Goal: Transaction & Acquisition: Purchase product/service

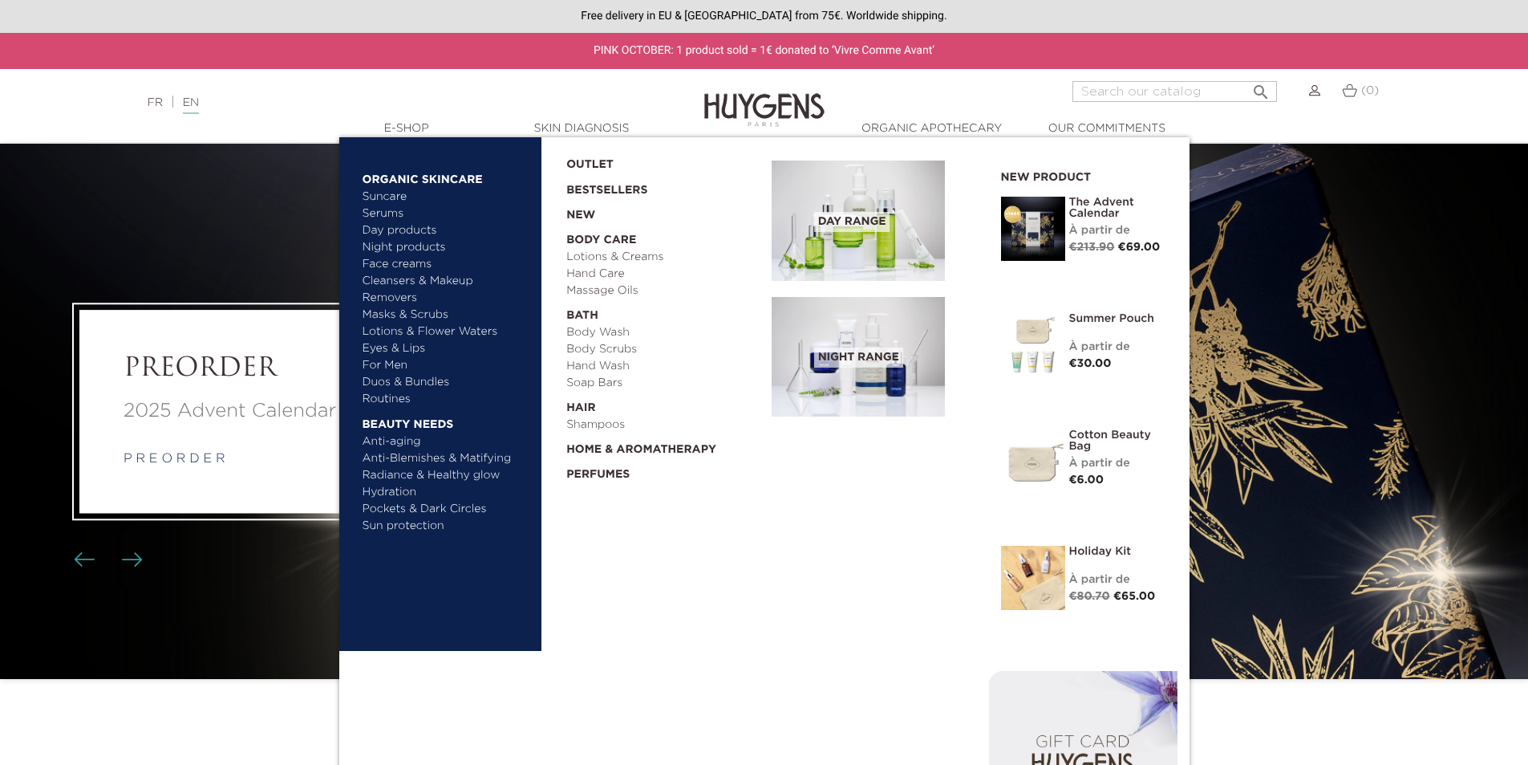
click at [415, 129] on link "  E-Shop" at bounding box center [407, 128] width 160 height 17
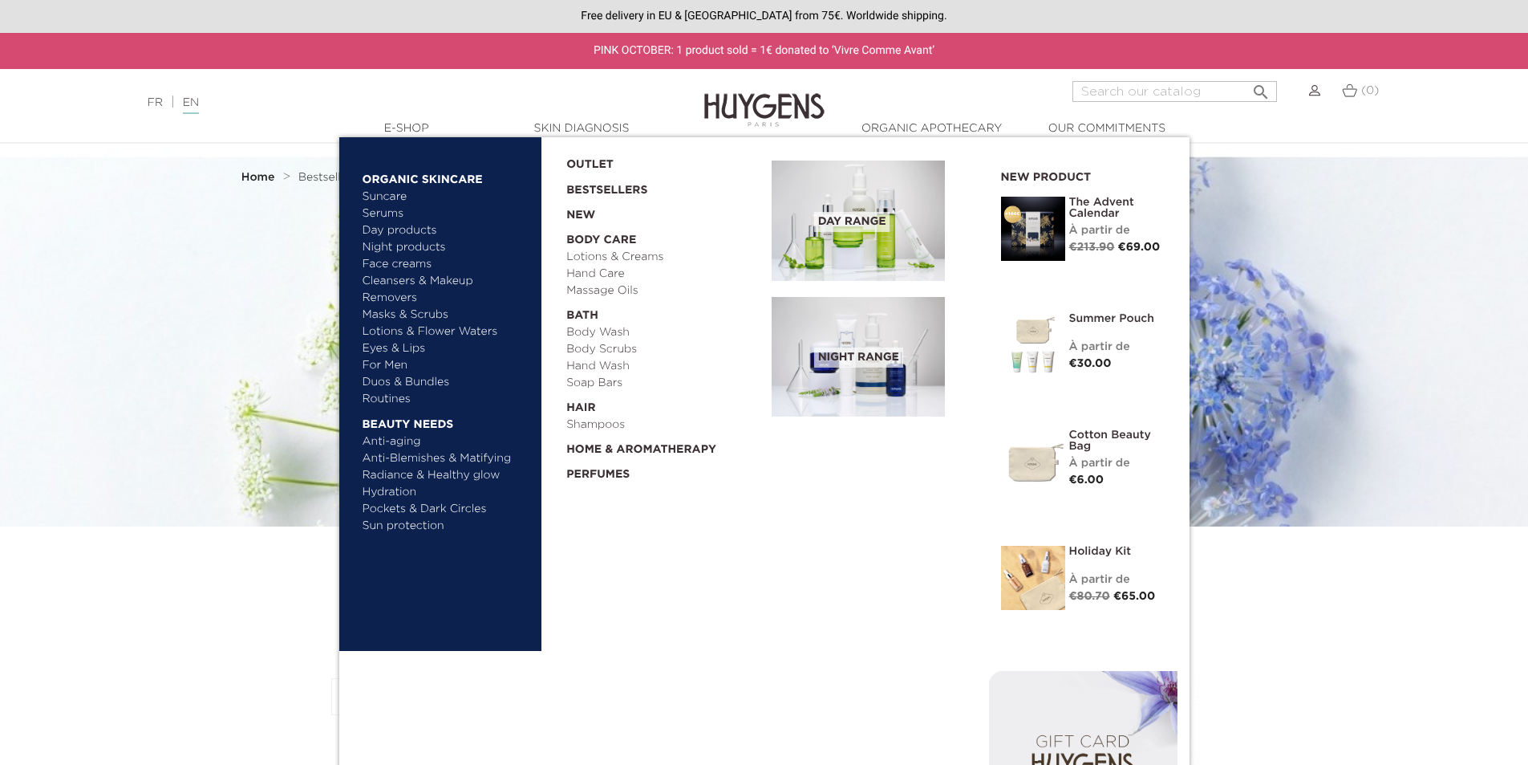
click at [1118, 232] on div "À partir de" at bounding box center [1118, 230] width 96 height 17
click at [1049, 232] on img at bounding box center [1033, 229] width 64 height 64
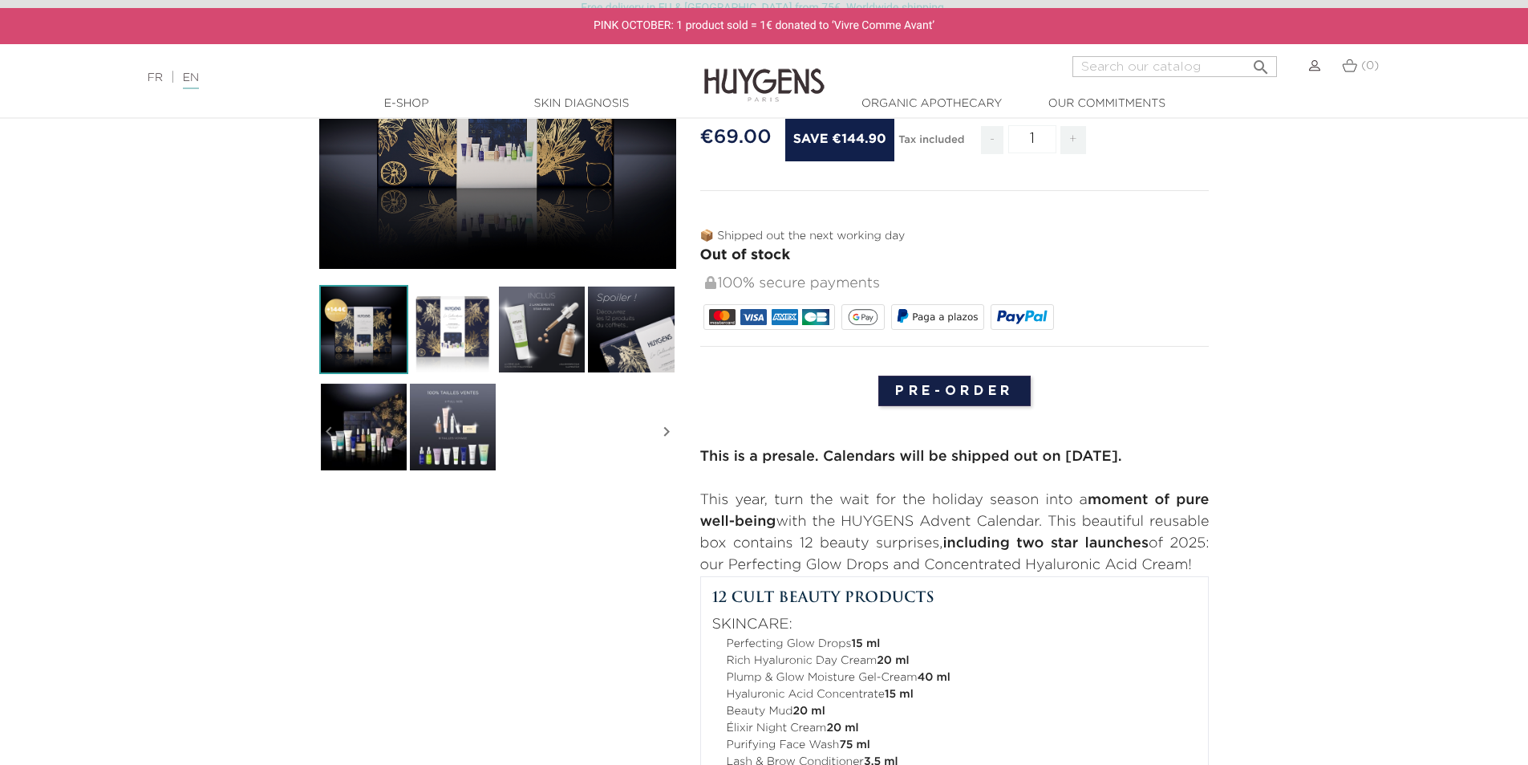
scroll to position [321, 0]
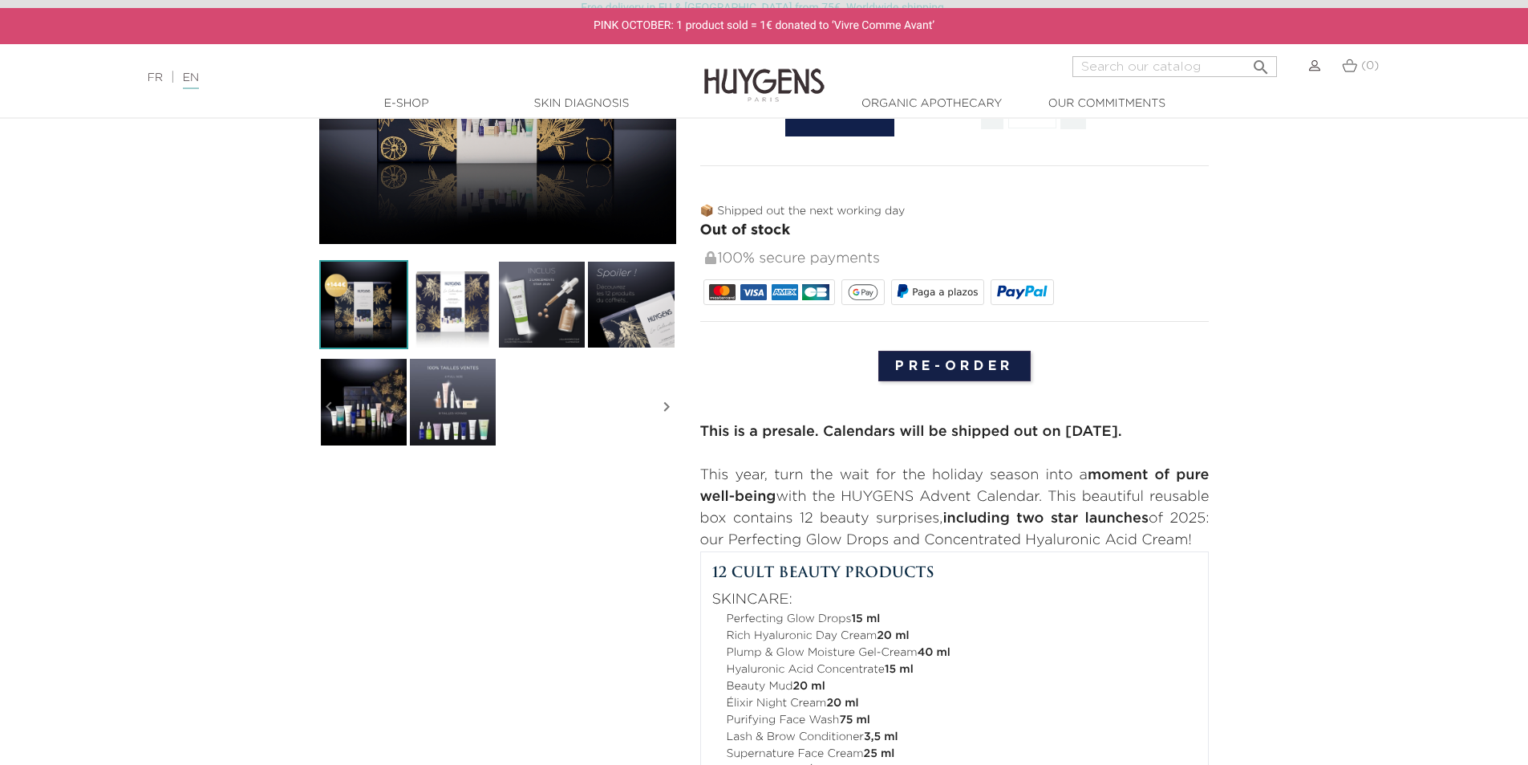
click at [457, 396] on img at bounding box center [452, 401] width 89 height 89
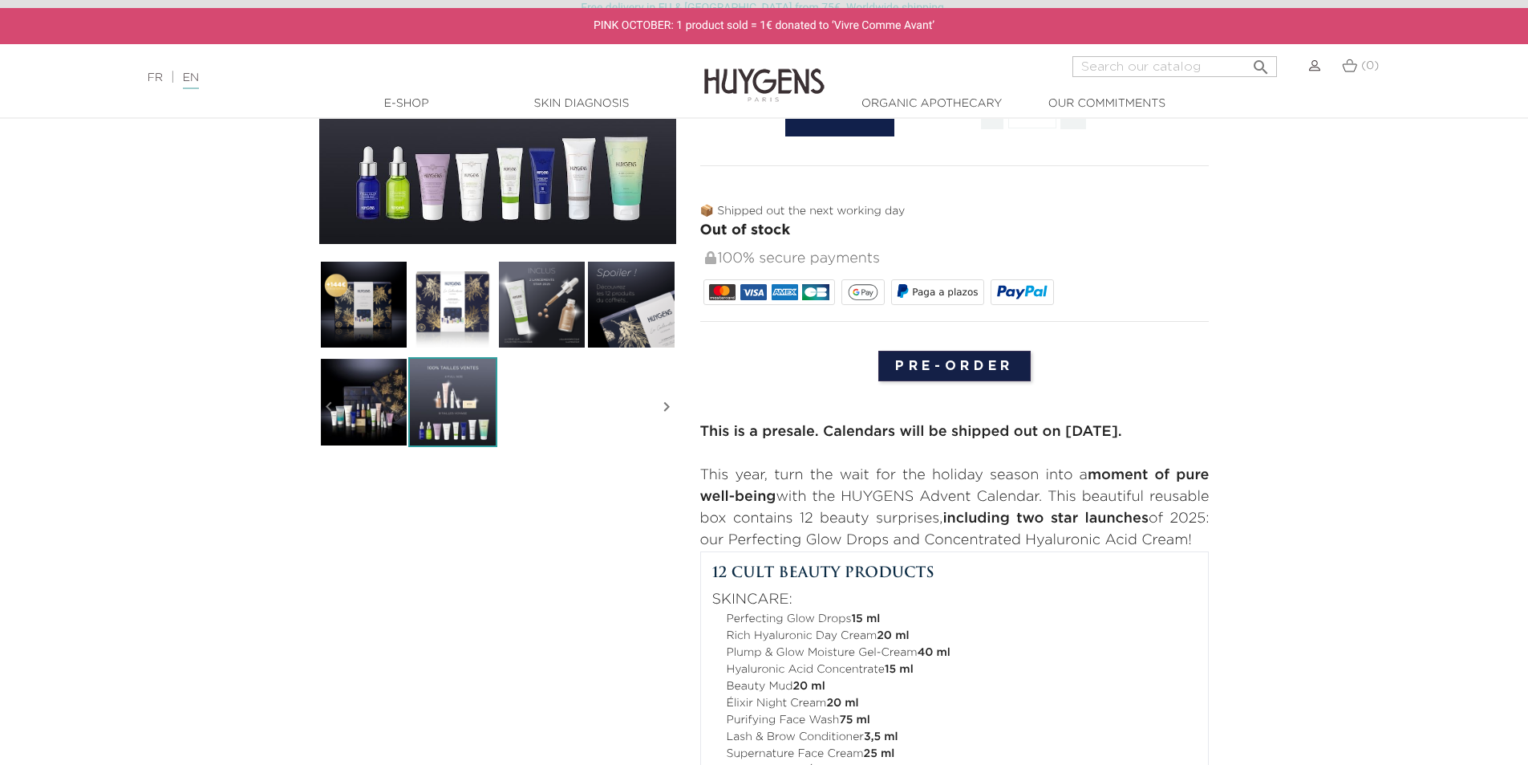
click at [462, 403] on img at bounding box center [452, 401] width 89 height 89
click at [475, 305] on img at bounding box center [452, 304] width 89 height 89
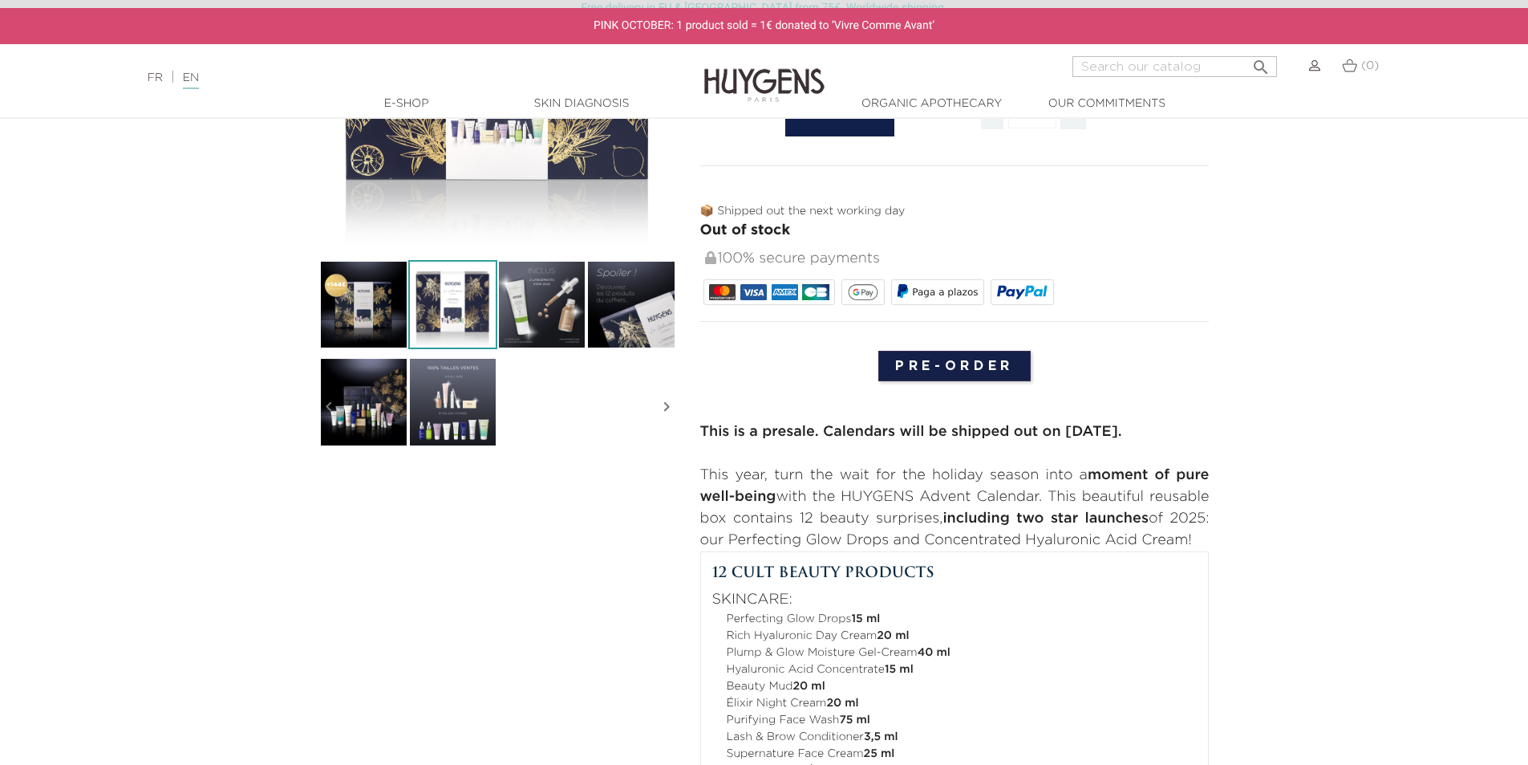
click at [558, 302] on img at bounding box center [541, 304] width 89 height 89
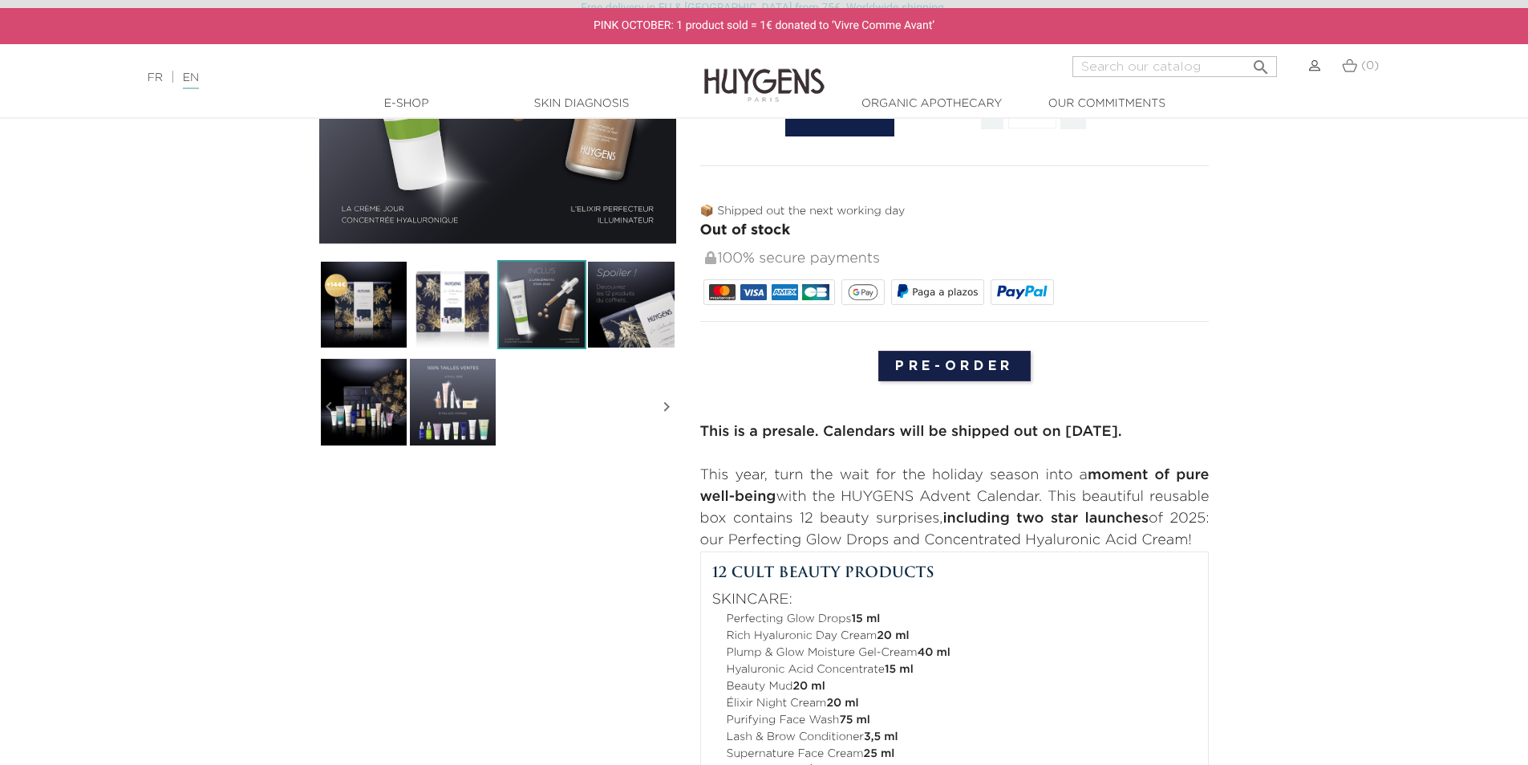
click at [662, 408] on icon "" at bounding box center [666, 407] width 19 height 80
click at [457, 417] on img at bounding box center [452, 401] width 89 height 89
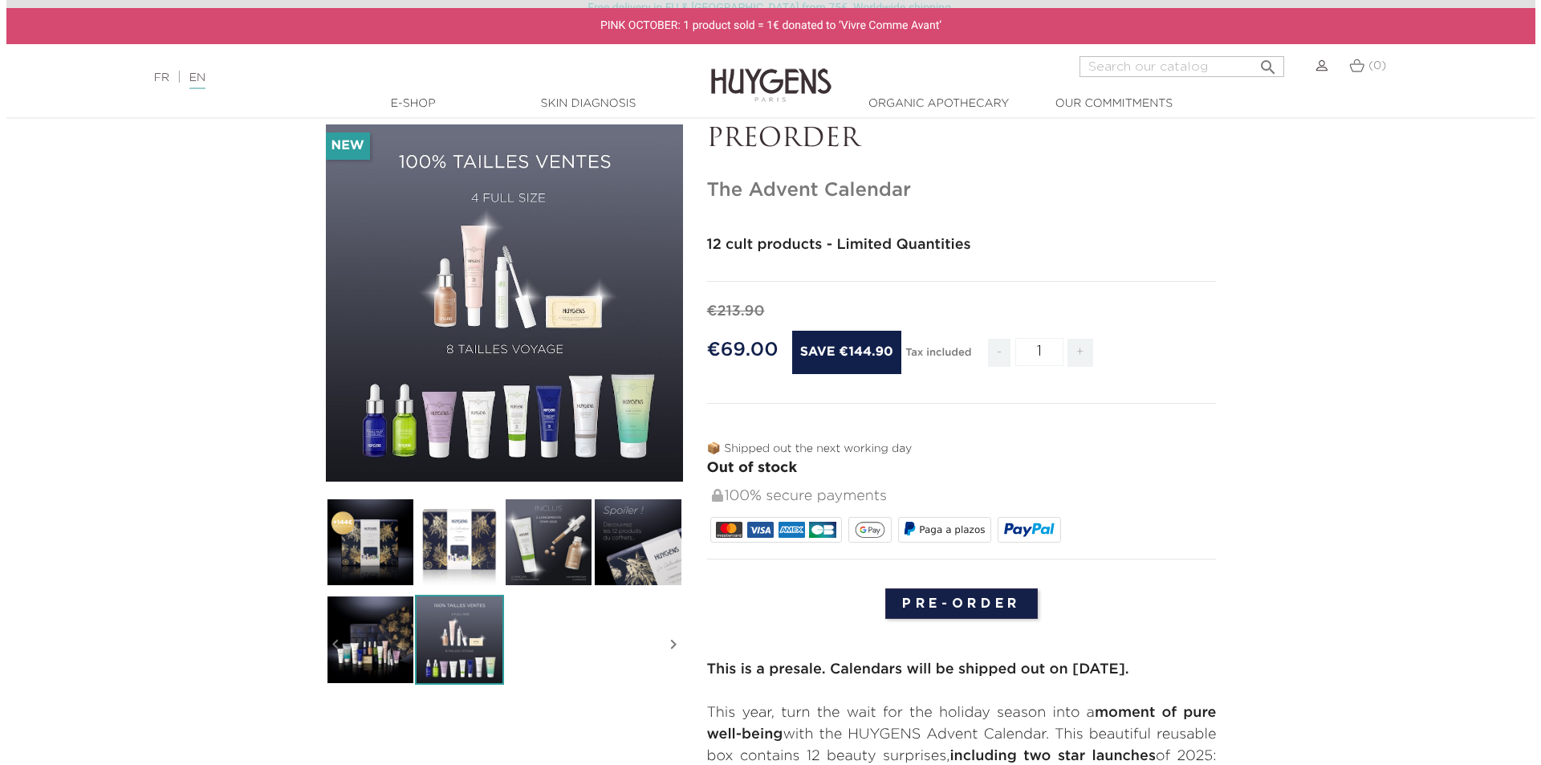
scroll to position [80, 0]
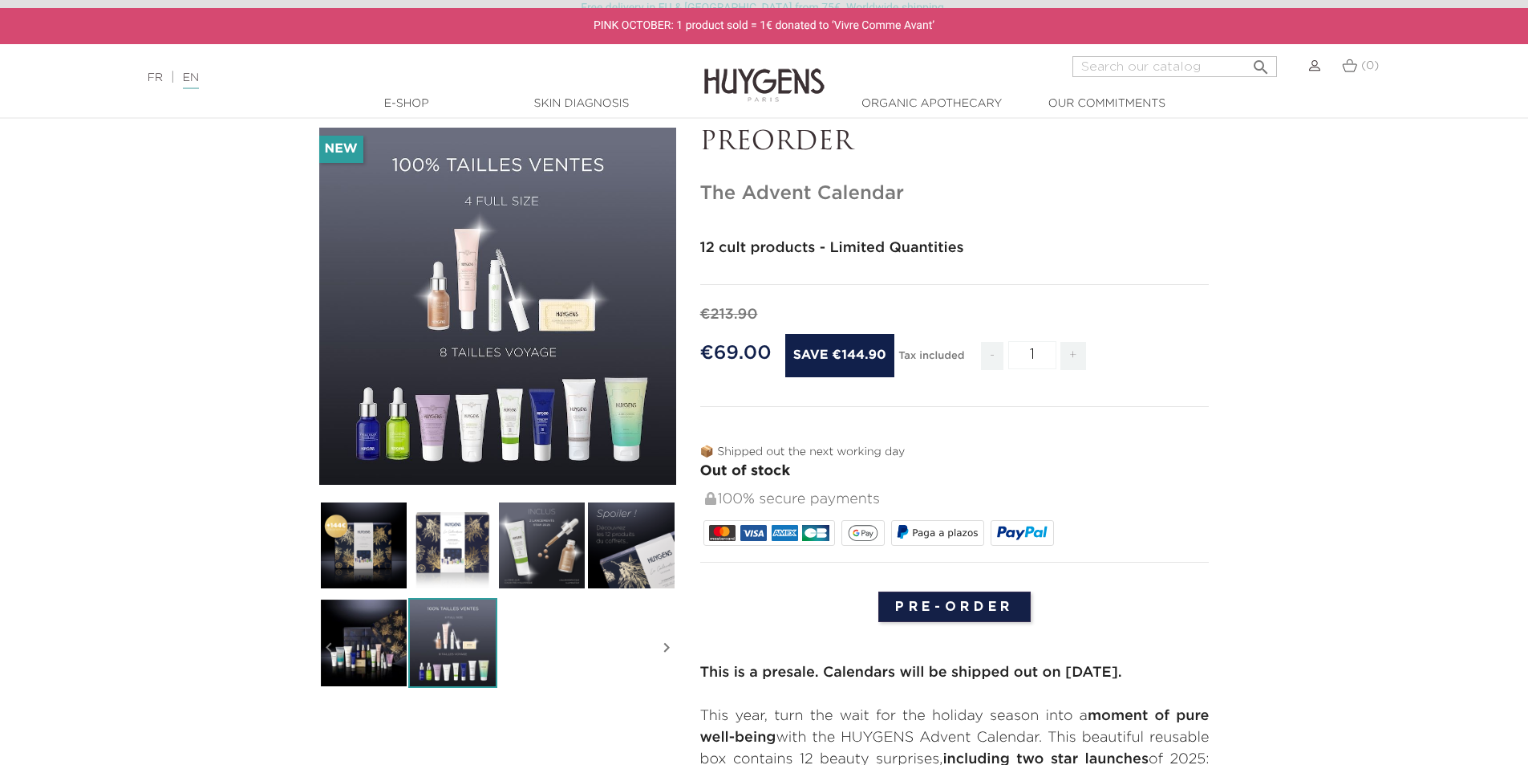
click at [550, 349] on div "" at bounding box center [497, 306] width 357 height 357
